Goal: Book appointment/travel/reservation

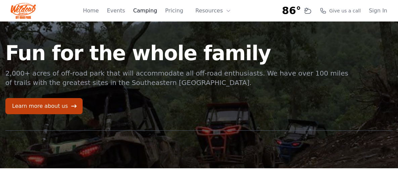
click at [149, 11] on link "Camping" at bounding box center [145, 11] width 24 height 8
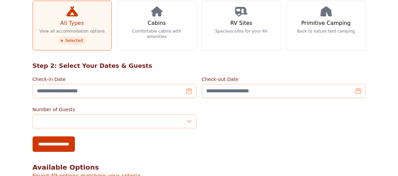
scroll to position [67, 0]
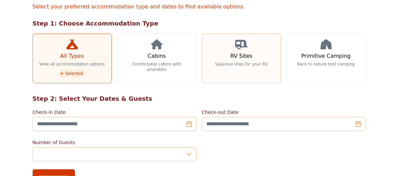
click at [228, 63] on p "Spacious sites for your RV" at bounding box center [241, 63] width 52 height 5
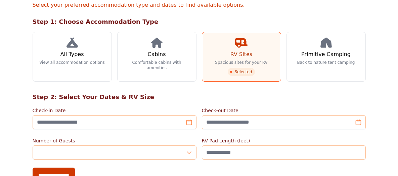
scroll to position [101, 0]
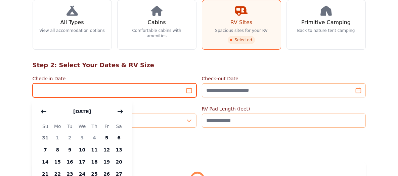
click at [154, 91] on input "Check-in Date" at bounding box center [115, 90] width 164 height 14
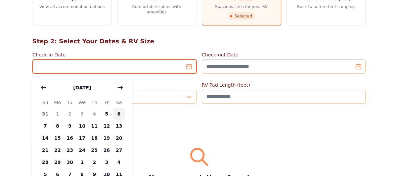
scroll to position [134, 0]
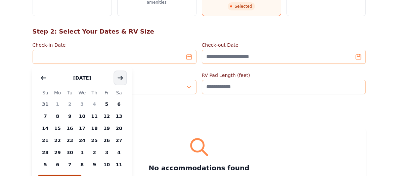
click at [121, 78] on icon "button" at bounding box center [120, 78] width 5 height 3
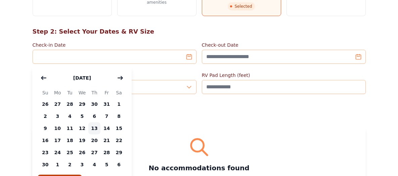
click at [93, 128] on span "13" at bounding box center [94, 128] width 12 height 12
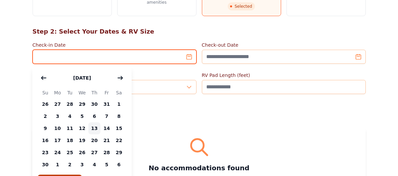
type input "**********"
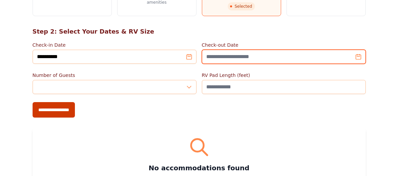
click at [235, 52] on input "Check-out Date" at bounding box center [284, 57] width 164 height 14
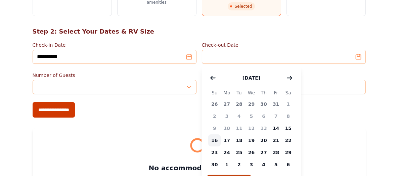
click at [211, 140] on span "16" at bounding box center [214, 140] width 12 height 12
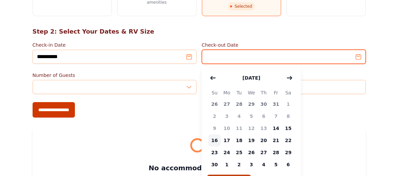
type input "**********"
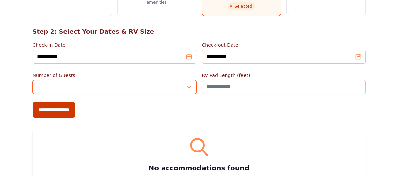
click at [95, 87] on input "*" at bounding box center [115, 87] width 164 height 14
click at [190, 85] on input "*" at bounding box center [115, 87] width 164 height 14
type input "*"
click at [190, 85] on input "*" at bounding box center [115, 87] width 164 height 14
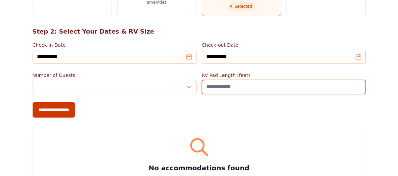
click at [225, 83] on input "RV Pad Length (feet)" at bounding box center [284, 87] width 164 height 14
type input "*"
type input "**"
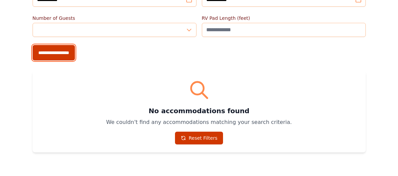
scroll to position [201, 0]
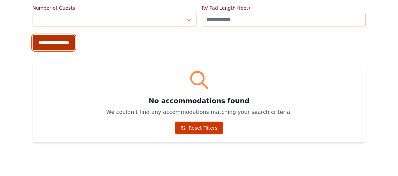
click at [70, 44] on input "**********" at bounding box center [54, 42] width 42 height 15
type input "**********"
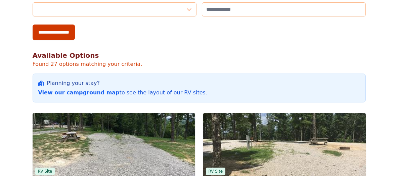
scroll to position [235, 0]
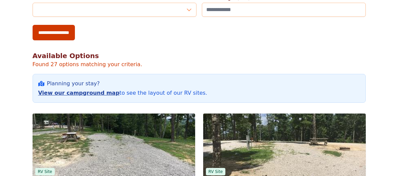
click at [78, 91] on link "View our campground map" at bounding box center [78, 93] width 81 height 6
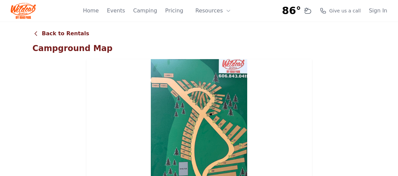
click at [43, 32] on link "Back to Rentals" at bounding box center [61, 34] width 57 height 8
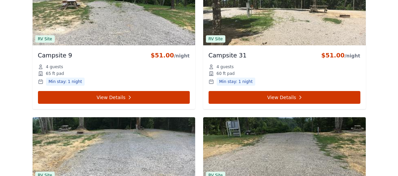
scroll to position [336, 0]
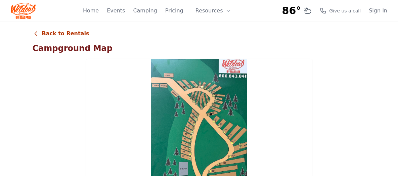
scroll to position [67, 0]
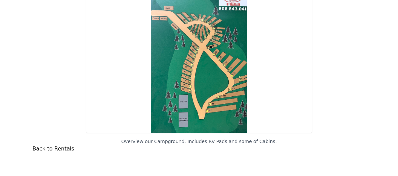
drag, startPoint x: 241, startPoint y: 77, endPoint x: 336, endPoint y: 72, distance: 95.8
click at [336, 72] on div at bounding box center [199, 62] width 333 height 141
